Goal: Task Accomplishment & Management: Use online tool/utility

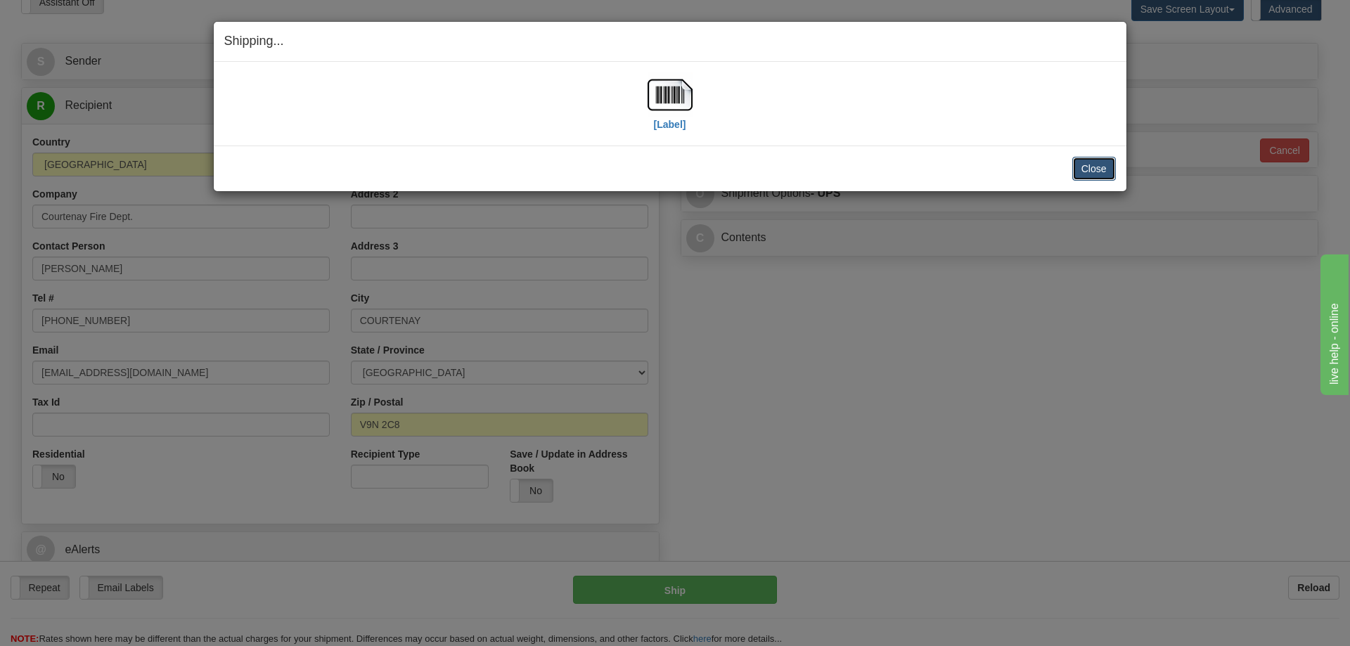
click at [1092, 170] on button "Close" at bounding box center [1095, 169] width 44 height 24
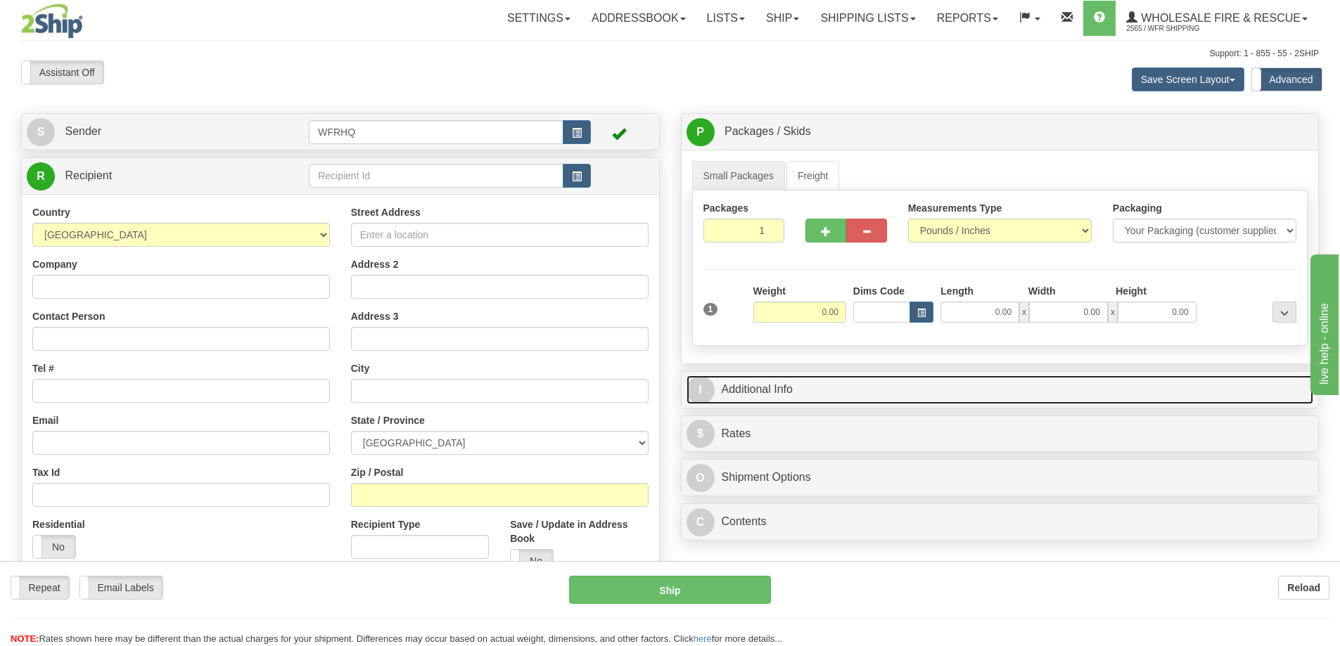
click at [823, 390] on link "I Additional Info" at bounding box center [999, 390] width 627 height 29
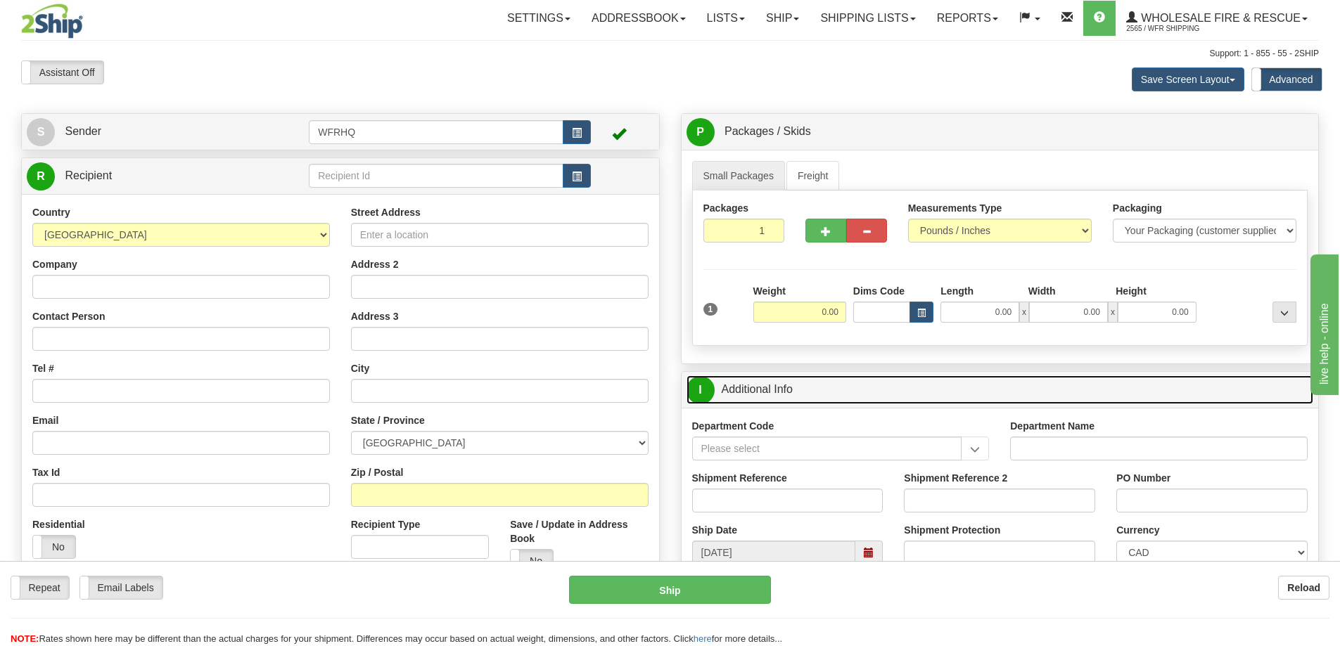
click at [874, 544] on span at bounding box center [868, 553] width 27 height 24
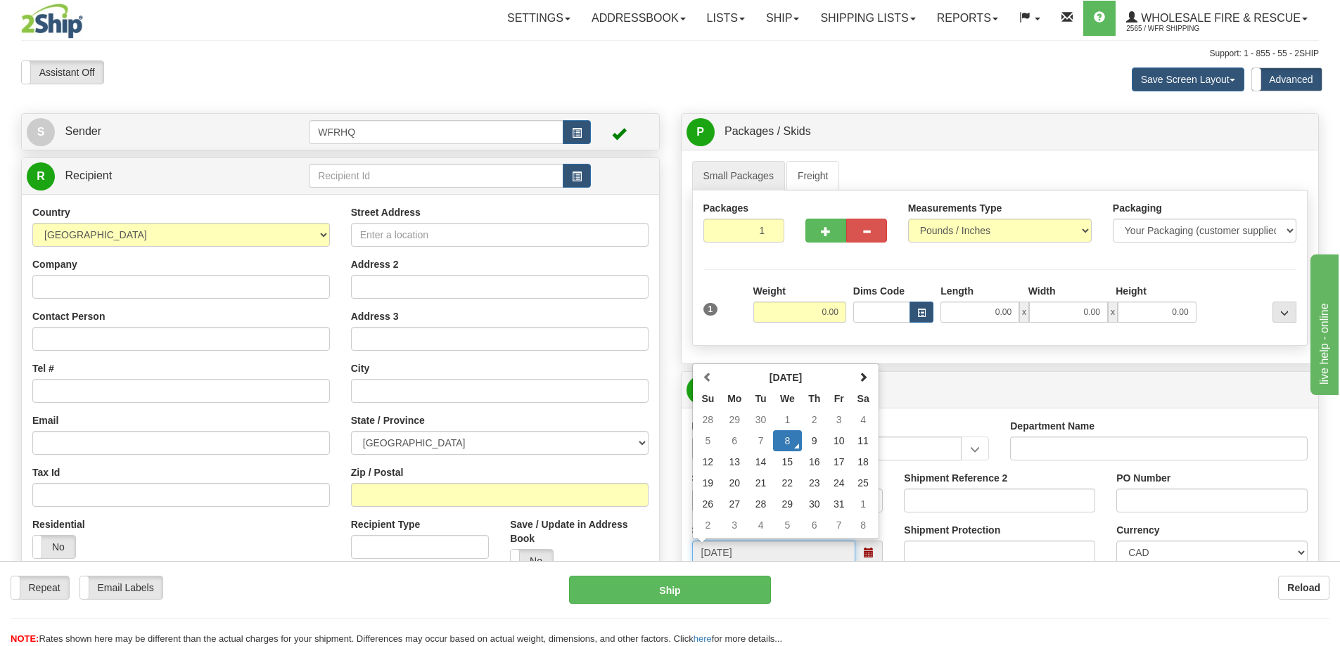
click at [874, 544] on span at bounding box center [868, 553] width 27 height 24
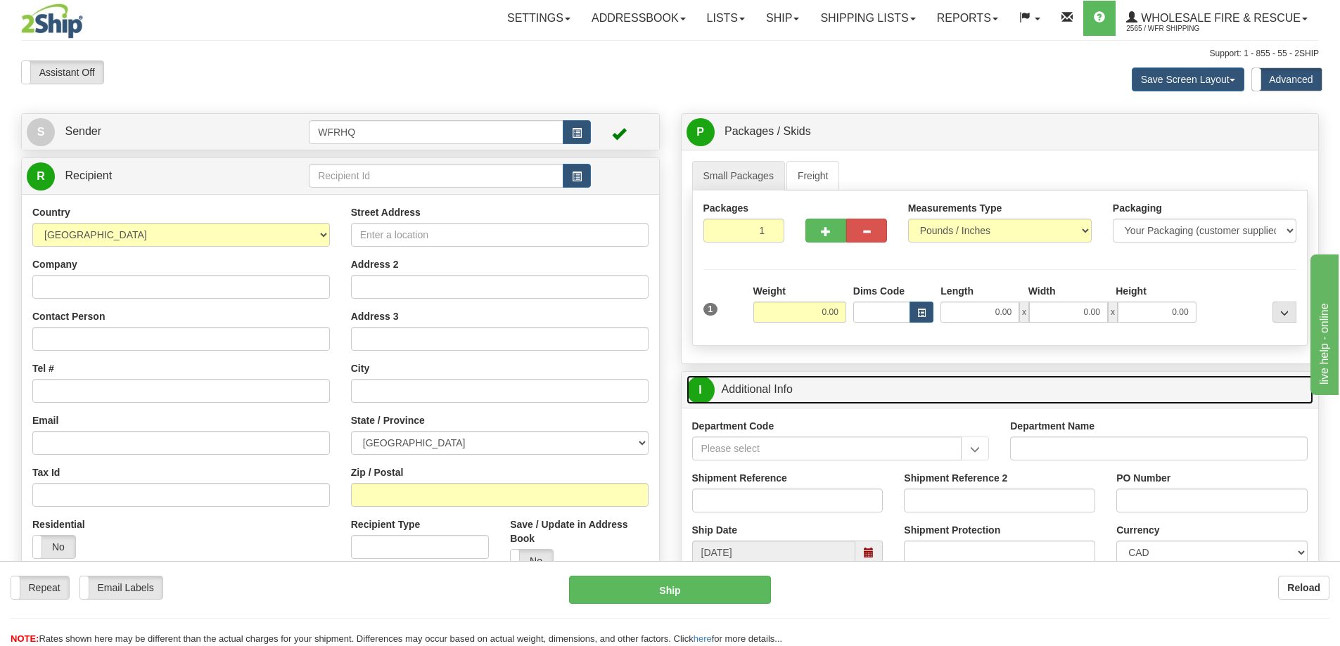
click at [859, 383] on link "I Additional Info" at bounding box center [999, 390] width 627 height 29
